Goal: Navigation & Orientation: Understand site structure

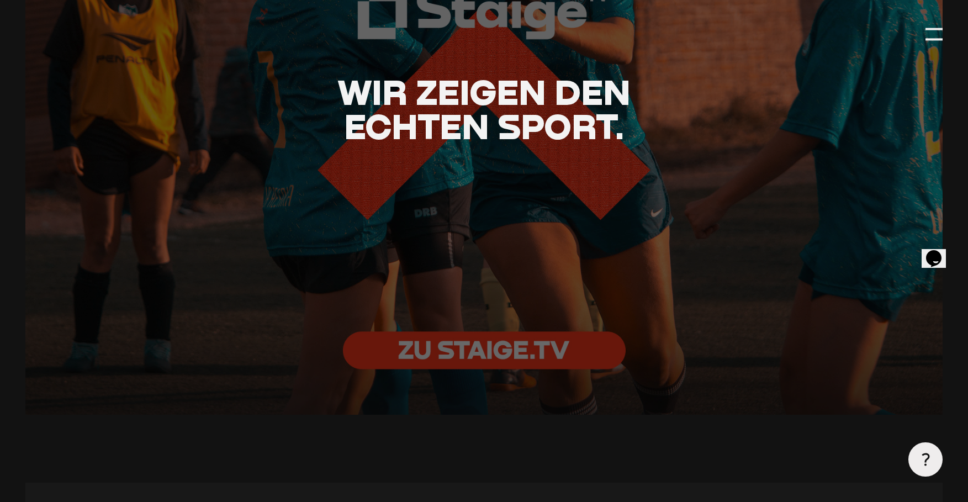
scroll to position [2430, 0]
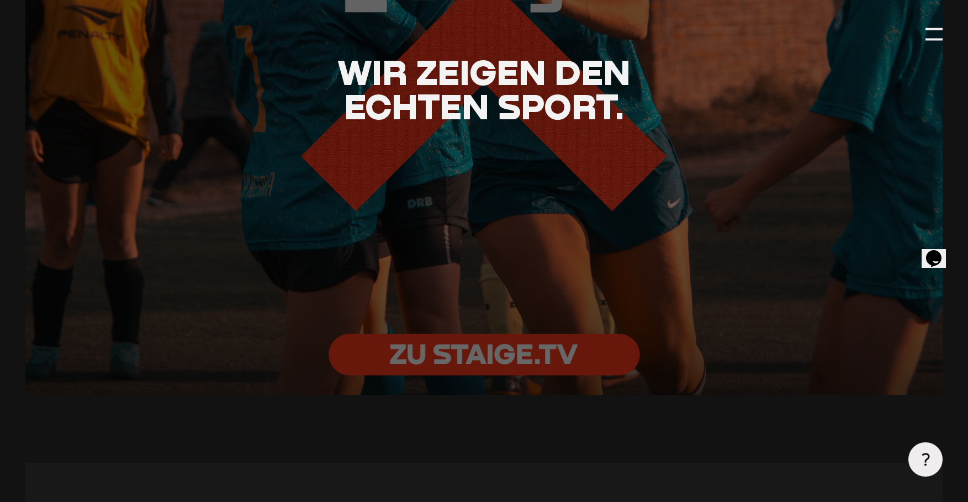
click at [473, 345] on div at bounding box center [484, 89] width 1009 height 673
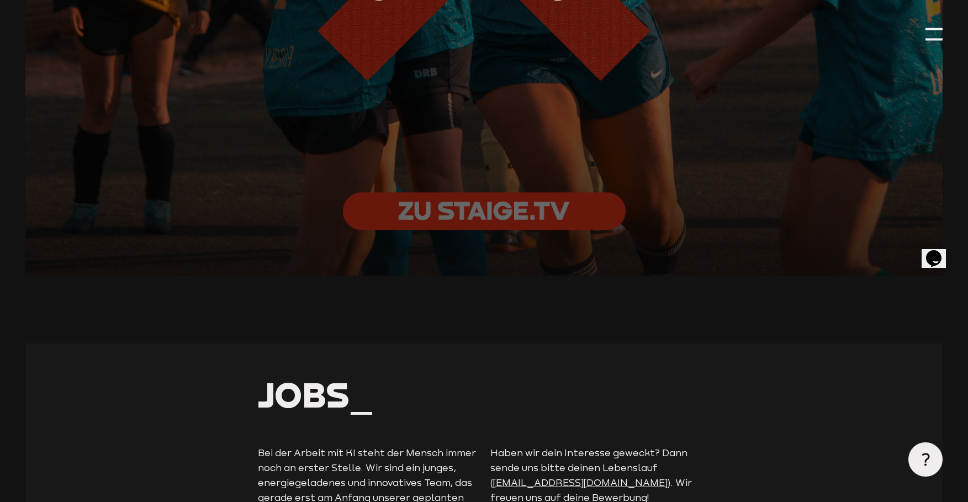
scroll to position [2540, 0]
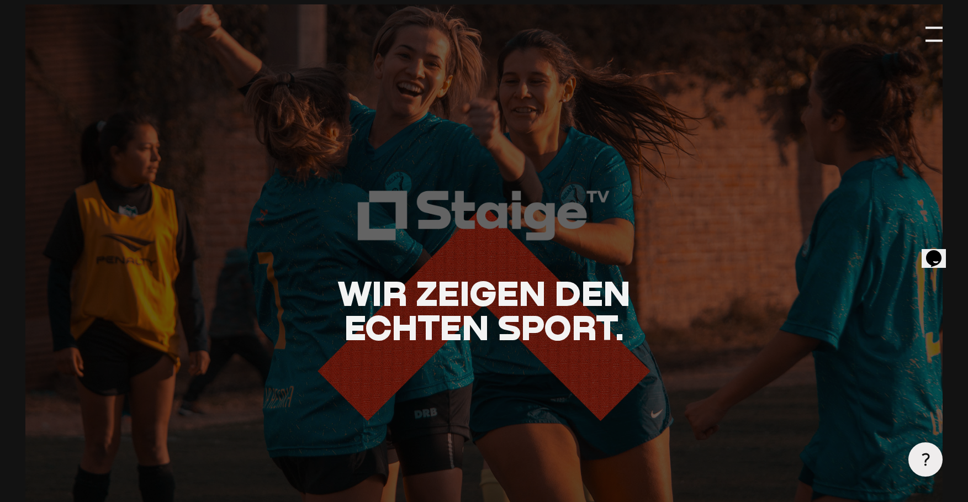
click at [930, 40] on div at bounding box center [934, 40] width 17 height 2
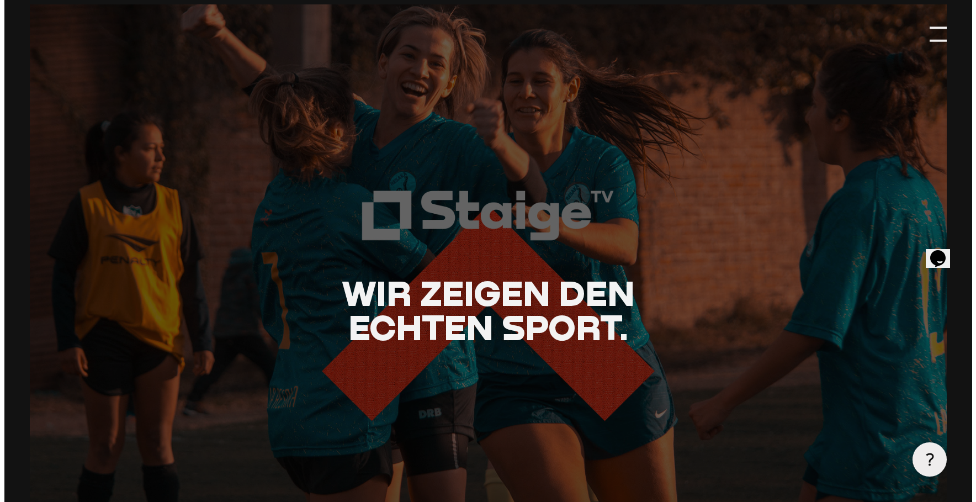
scroll to position [2214, 0]
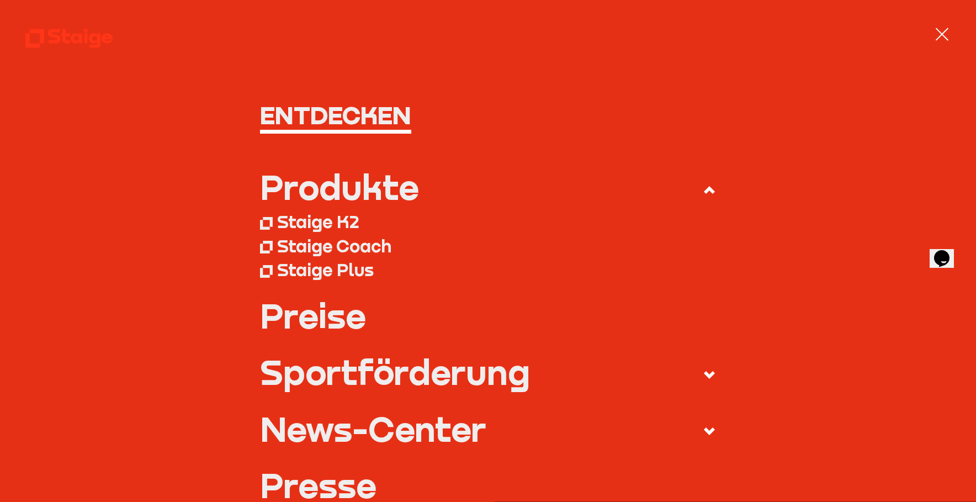
click at [325, 226] on div "Staige K2" at bounding box center [318, 222] width 82 height 22
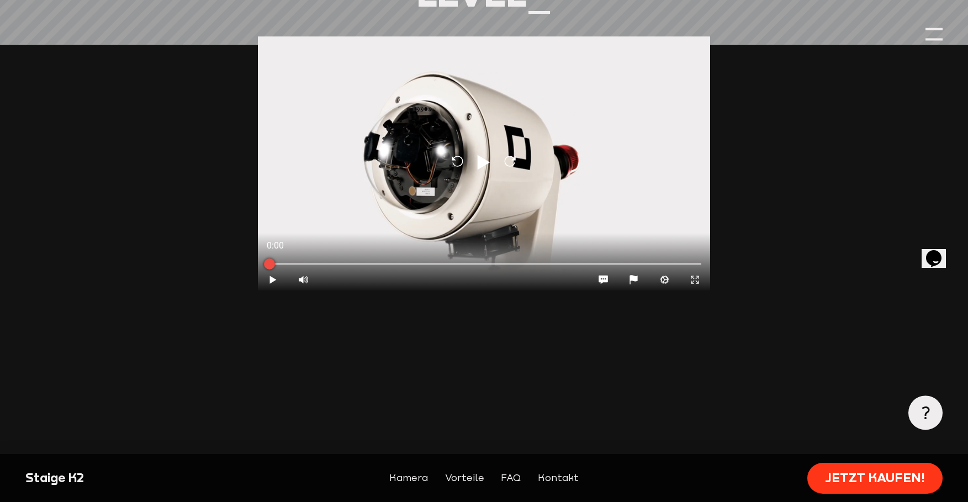
scroll to position [1270, 0]
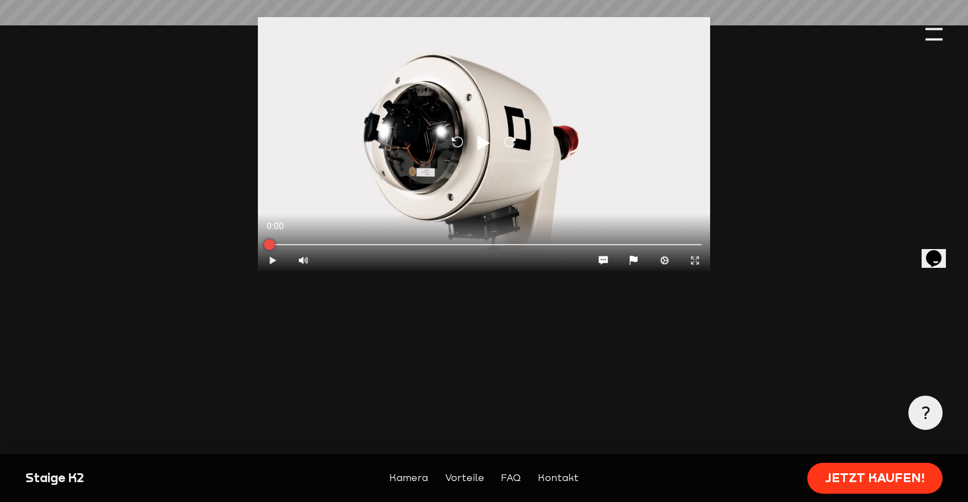
click at [273, 268] on button "Play" at bounding box center [273, 261] width 30 height 22
type input "0.8"
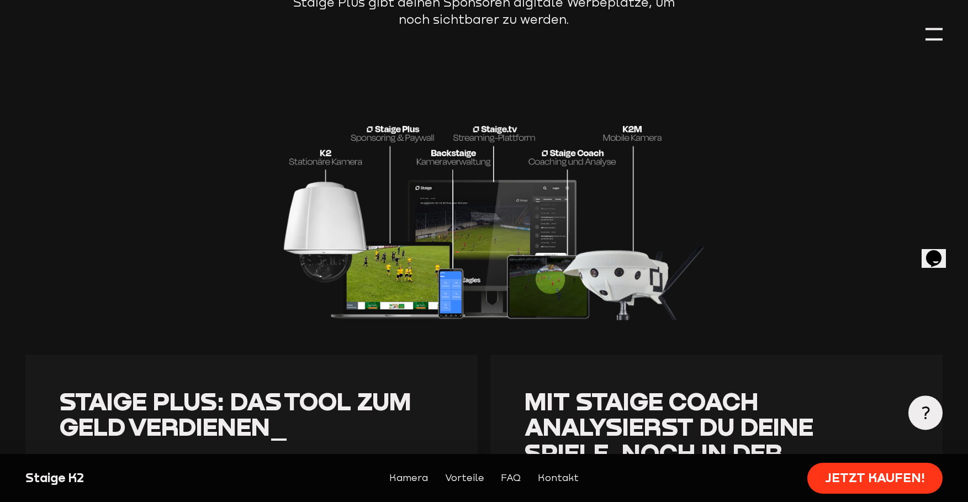
scroll to position [2209, 0]
click at [617, 281] on img at bounding box center [484, 190] width 452 height 258
click at [636, 115] on img at bounding box center [484, 190] width 452 height 258
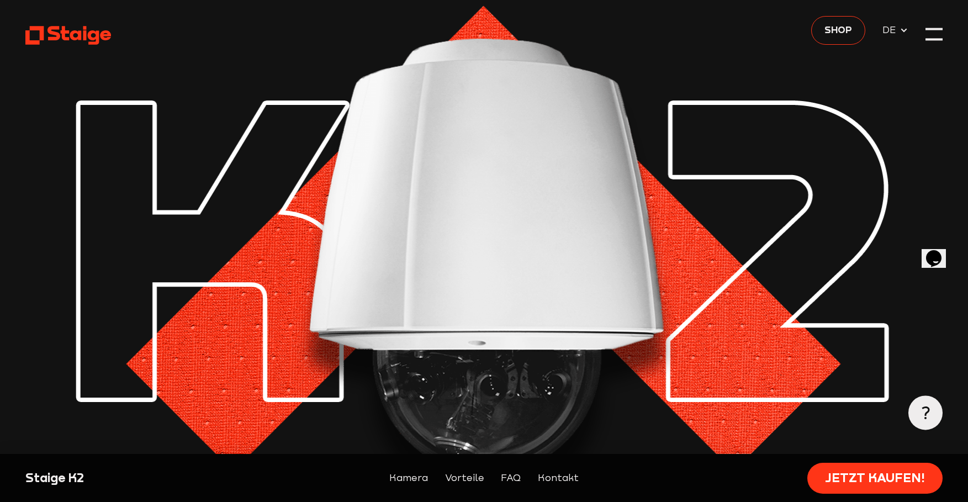
scroll to position [0, 0]
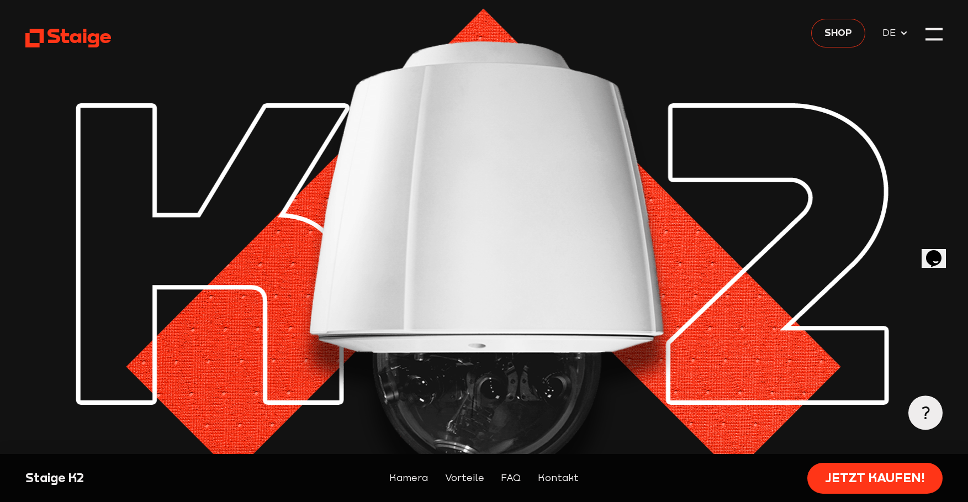
click at [833, 34] on span "Shop" at bounding box center [838, 32] width 28 height 15
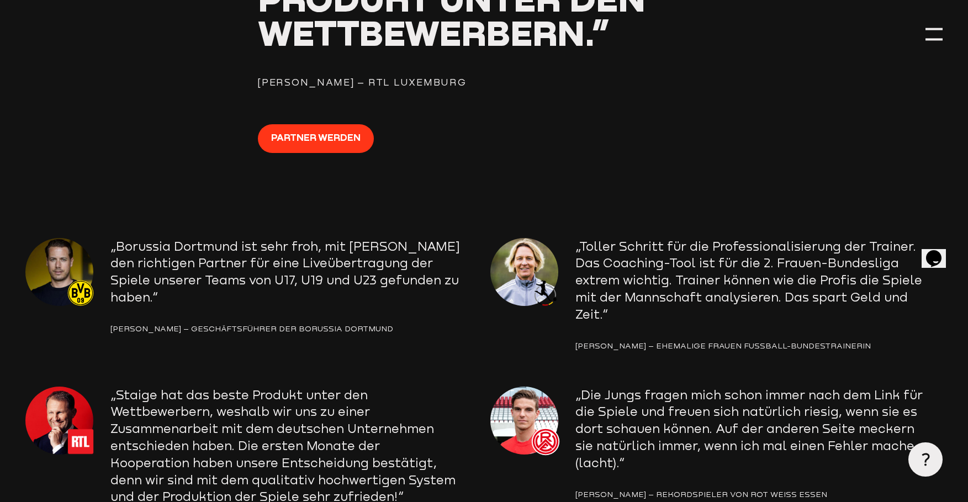
scroll to position [1601, 0]
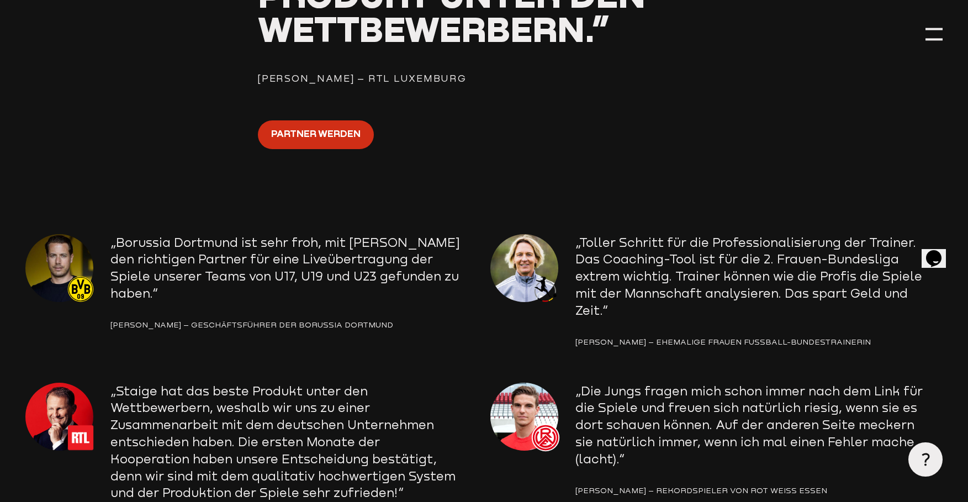
click at [342, 146] on link "Partner werden" at bounding box center [316, 134] width 116 height 29
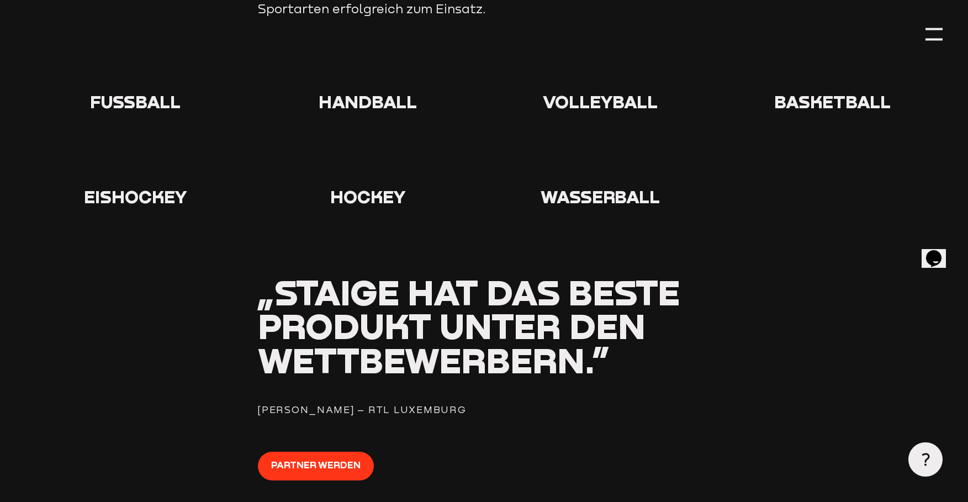
scroll to position [1215, 0]
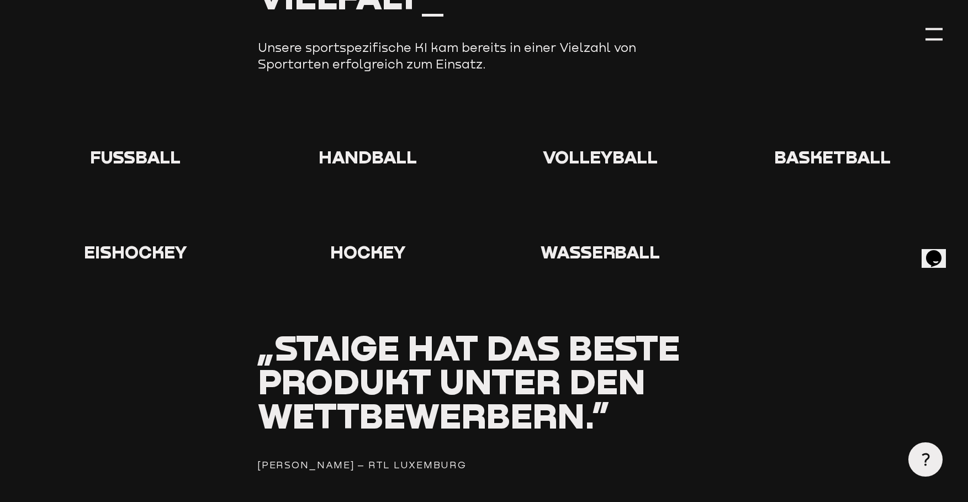
click at [378, 158] on span "Handball" at bounding box center [368, 156] width 98 height 21
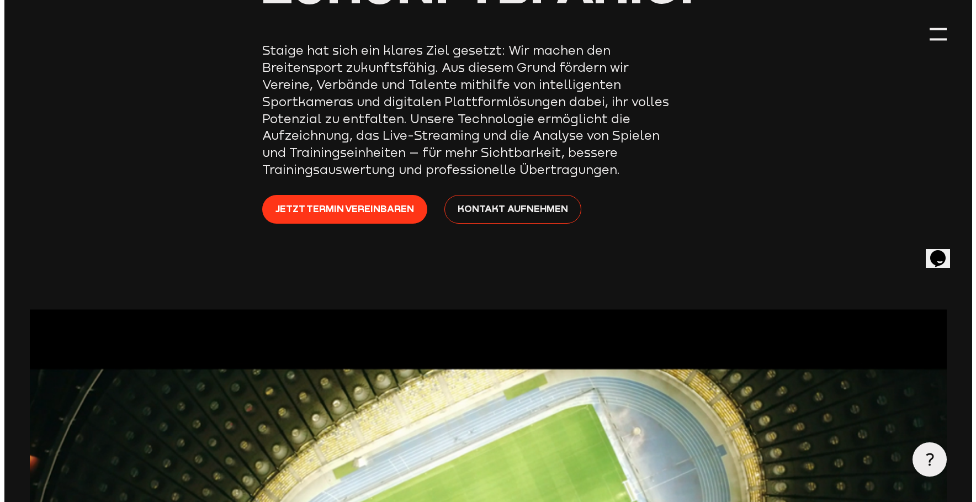
scroll to position [221, 0]
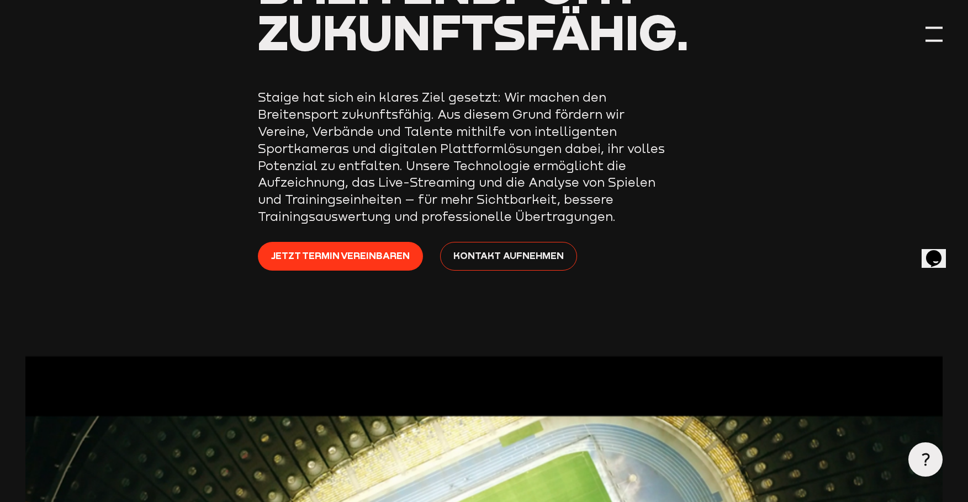
click at [934, 40] on div at bounding box center [934, 40] width 17 height 2
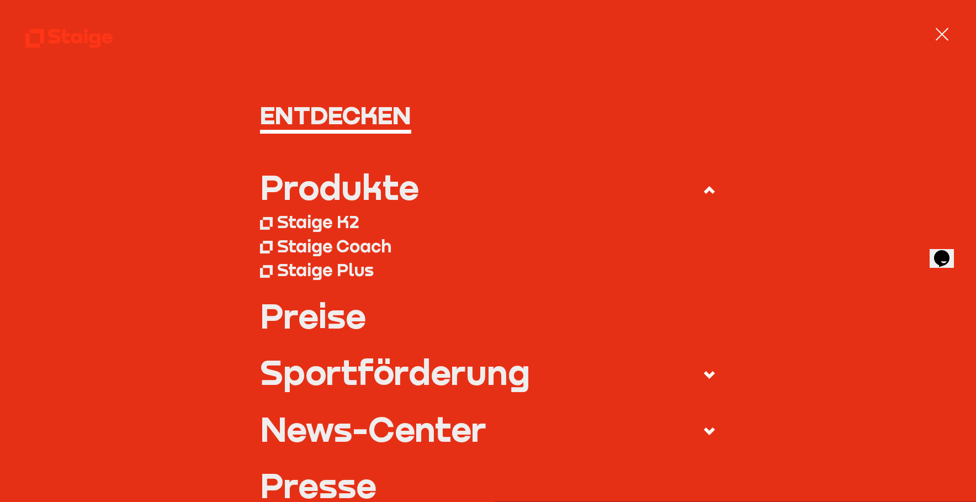
click at [366, 245] on div "Staige Coach" at bounding box center [334, 246] width 114 height 22
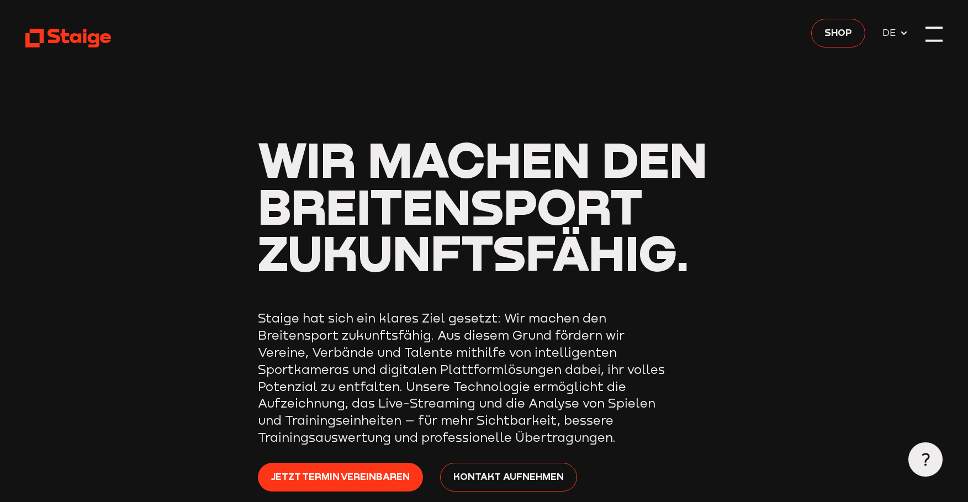
click at [931, 40] on div at bounding box center [934, 40] width 17 height 2
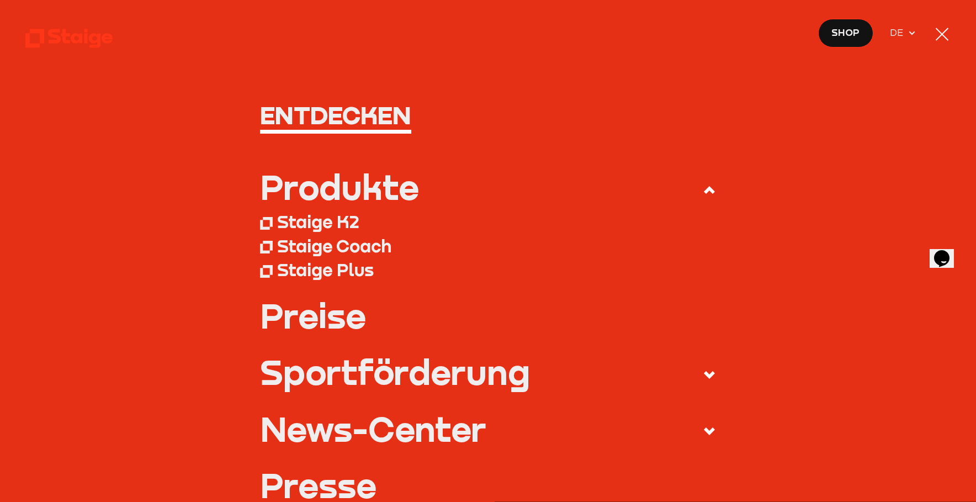
click at [333, 272] on div "Staige Plus" at bounding box center [325, 270] width 97 height 22
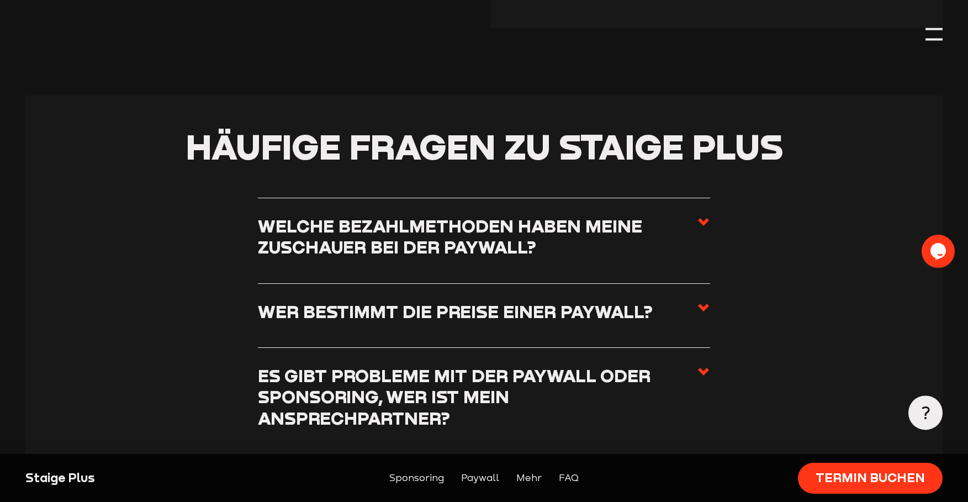
scroll to position [2430, 0]
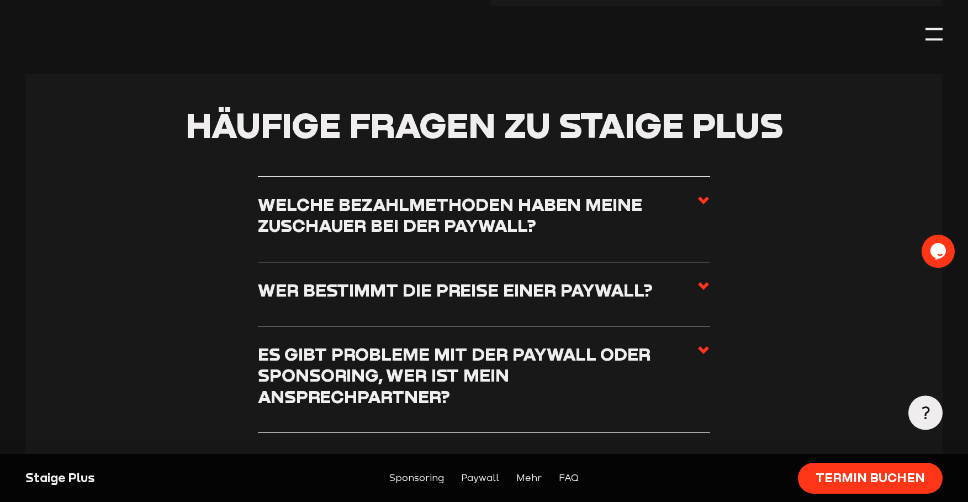
click at [706, 289] on use at bounding box center [703, 286] width 11 height 8
click at [0, 0] on input "Wer bestimmt die Preise einer Paywall?" at bounding box center [0, 0] width 0 height 0
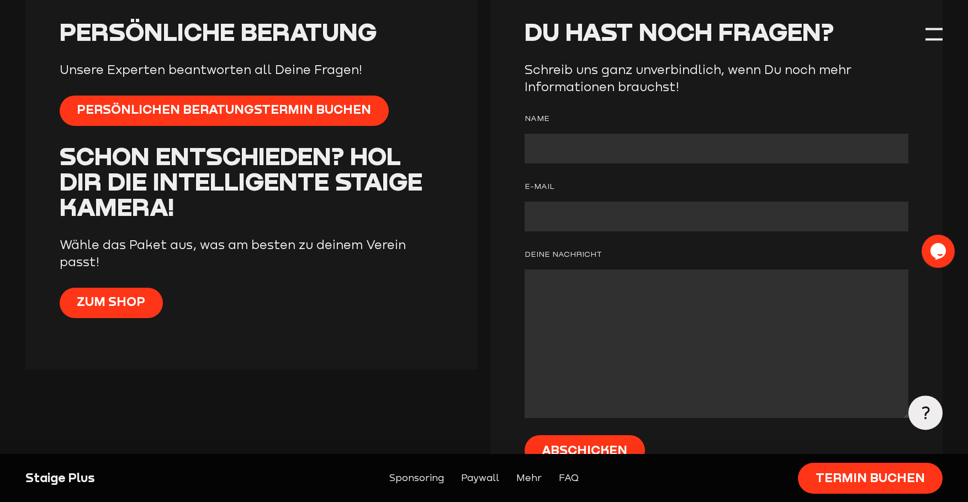
scroll to position [3093, 0]
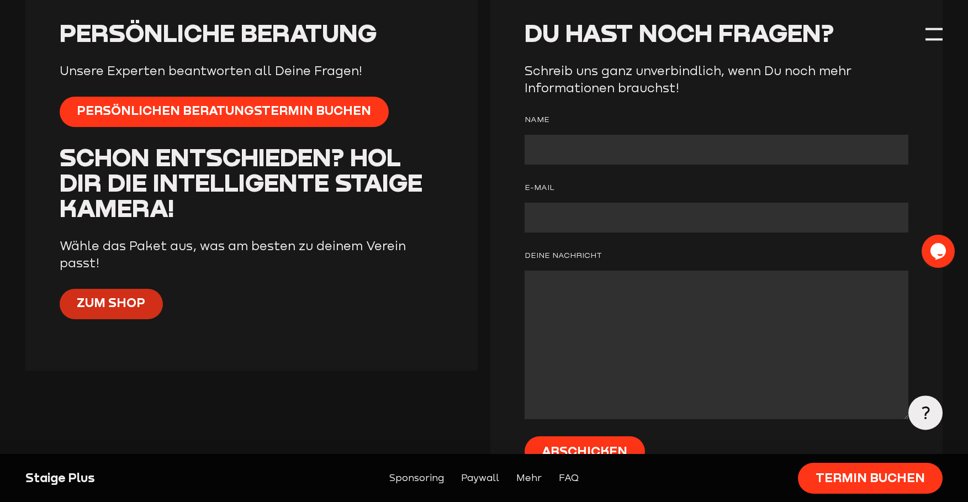
click at [107, 312] on span "Zum Shop" at bounding box center [111, 303] width 68 height 17
